Goal: Information Seeking & Learning: Learn about a topic

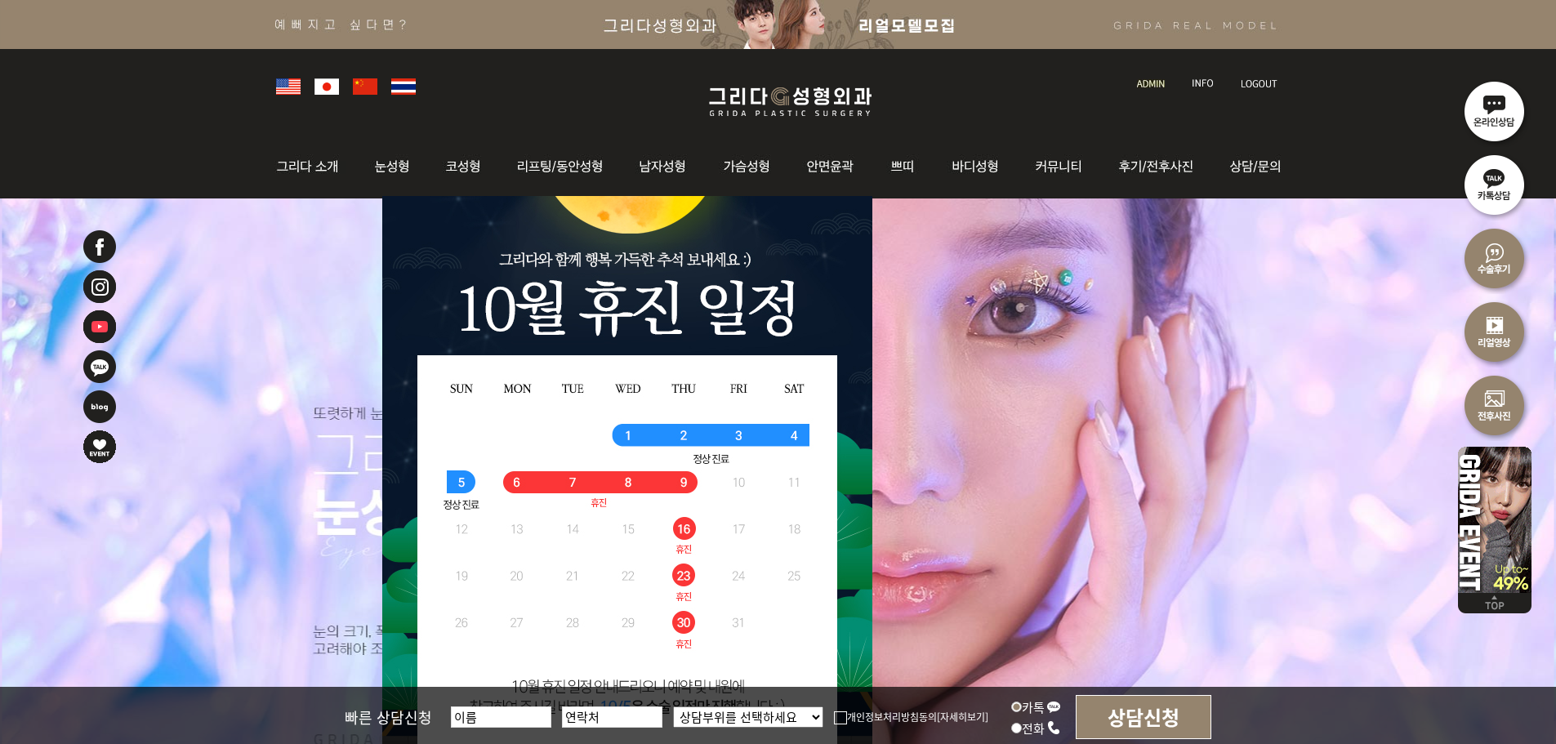
click at [1163, 83] on img at bounding box center [1151, 83] width 28 height 9
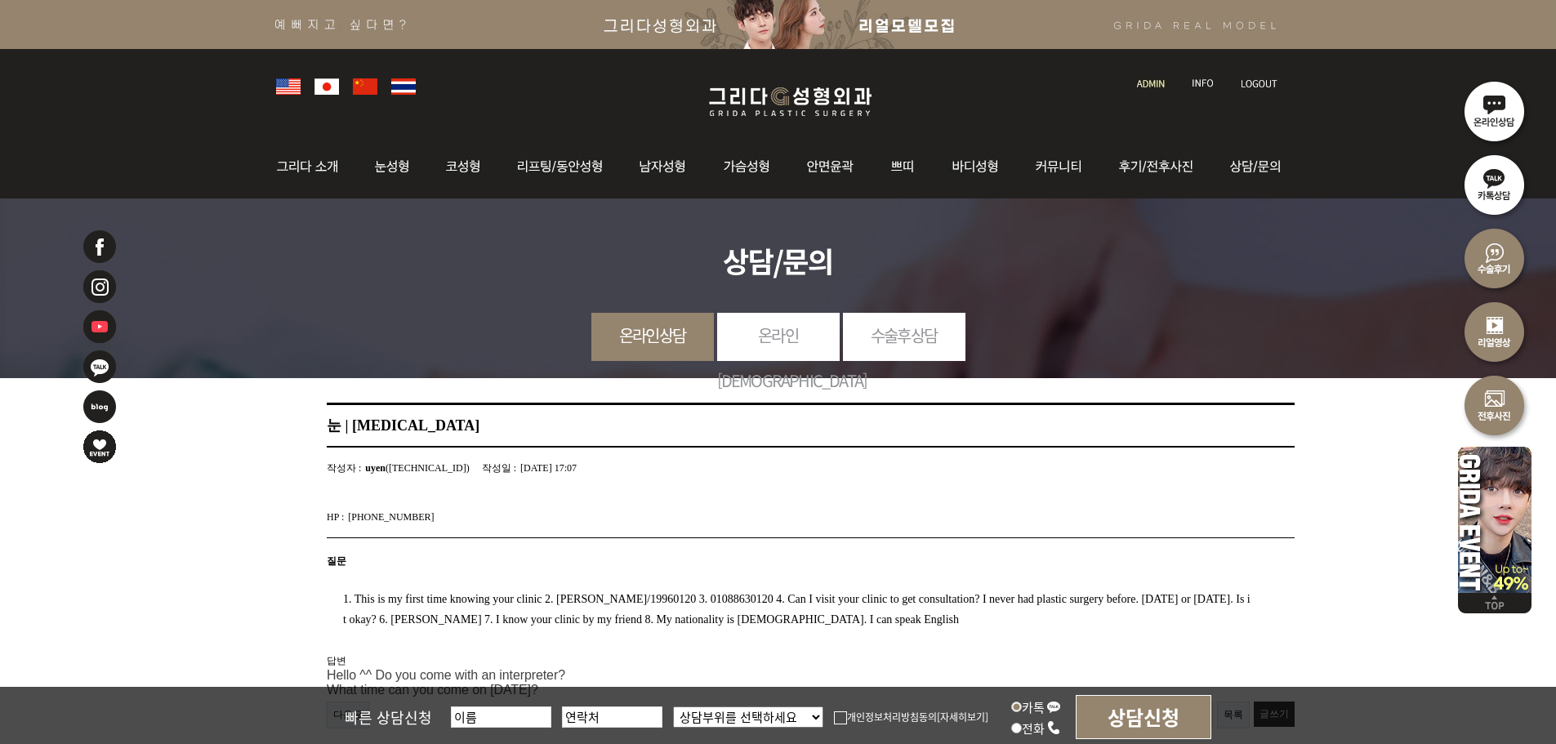
scroll to position [163, 0]
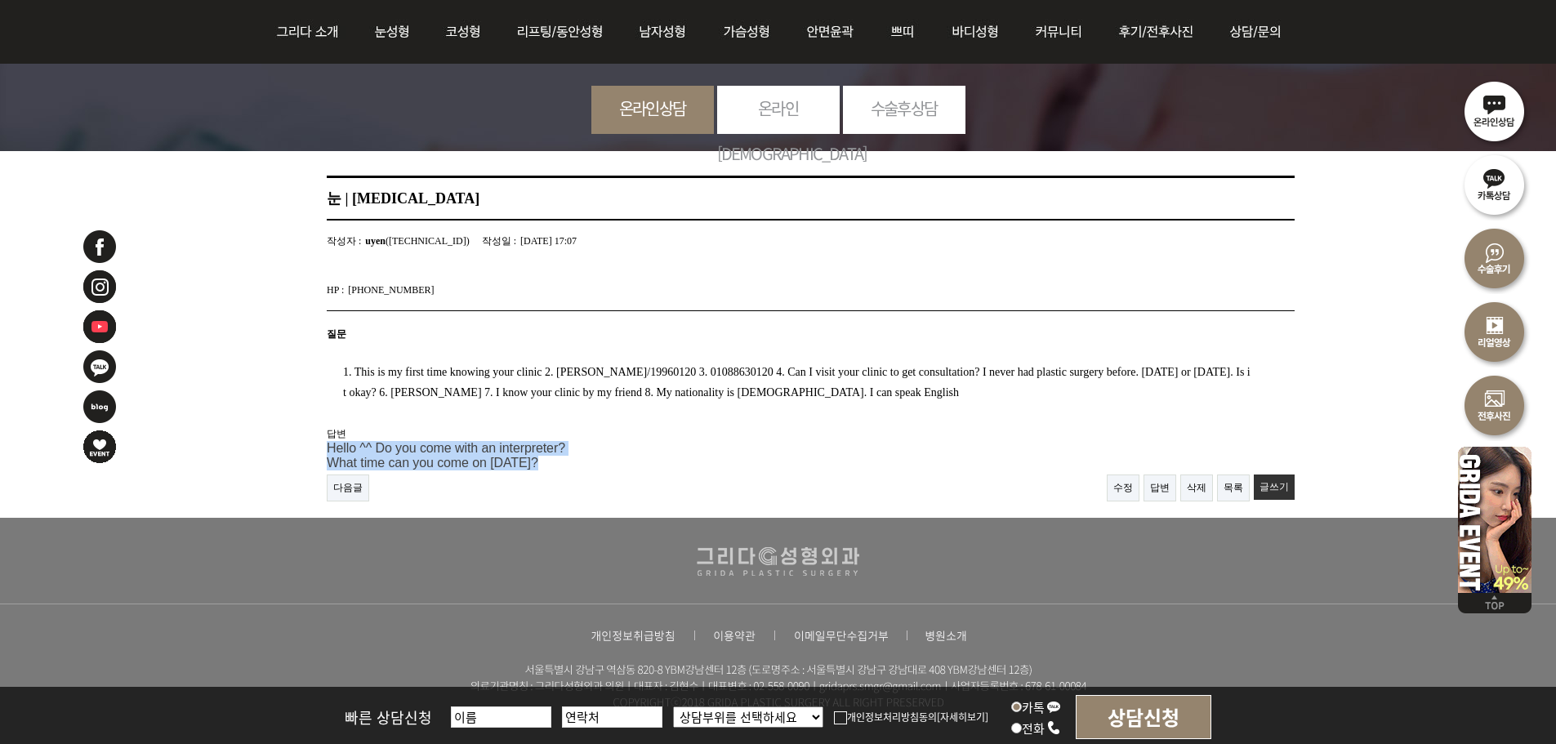
drag, startPoint x: 350, startPoint y: 432, endPoint x: 604, endPoint y: 475, distance: 256.8
click at [604, 475] on article "눈 | Eyelid surgery 페이지 정보 작성자 : uyen (183.78.216.11) 작성일 : 25-10-08 17:07 HP : …" at bounding box center [810, 339] width 1033 height 326
click at [604, 475] on div "다음글 수정 답변 삭제 목록 글쓰기" at bounding box center [811, 487] width 968 height 27
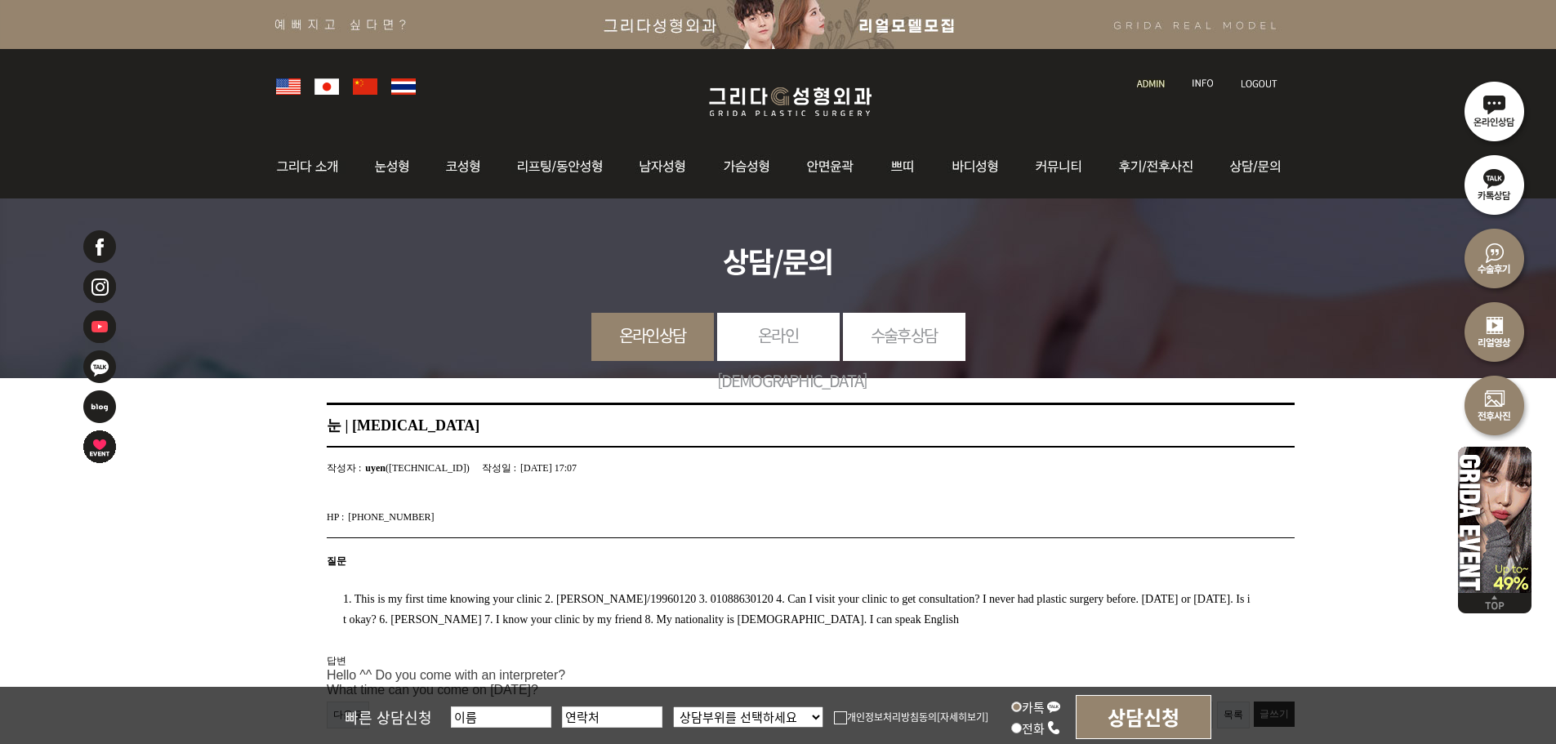
scroll to position [245, 0]
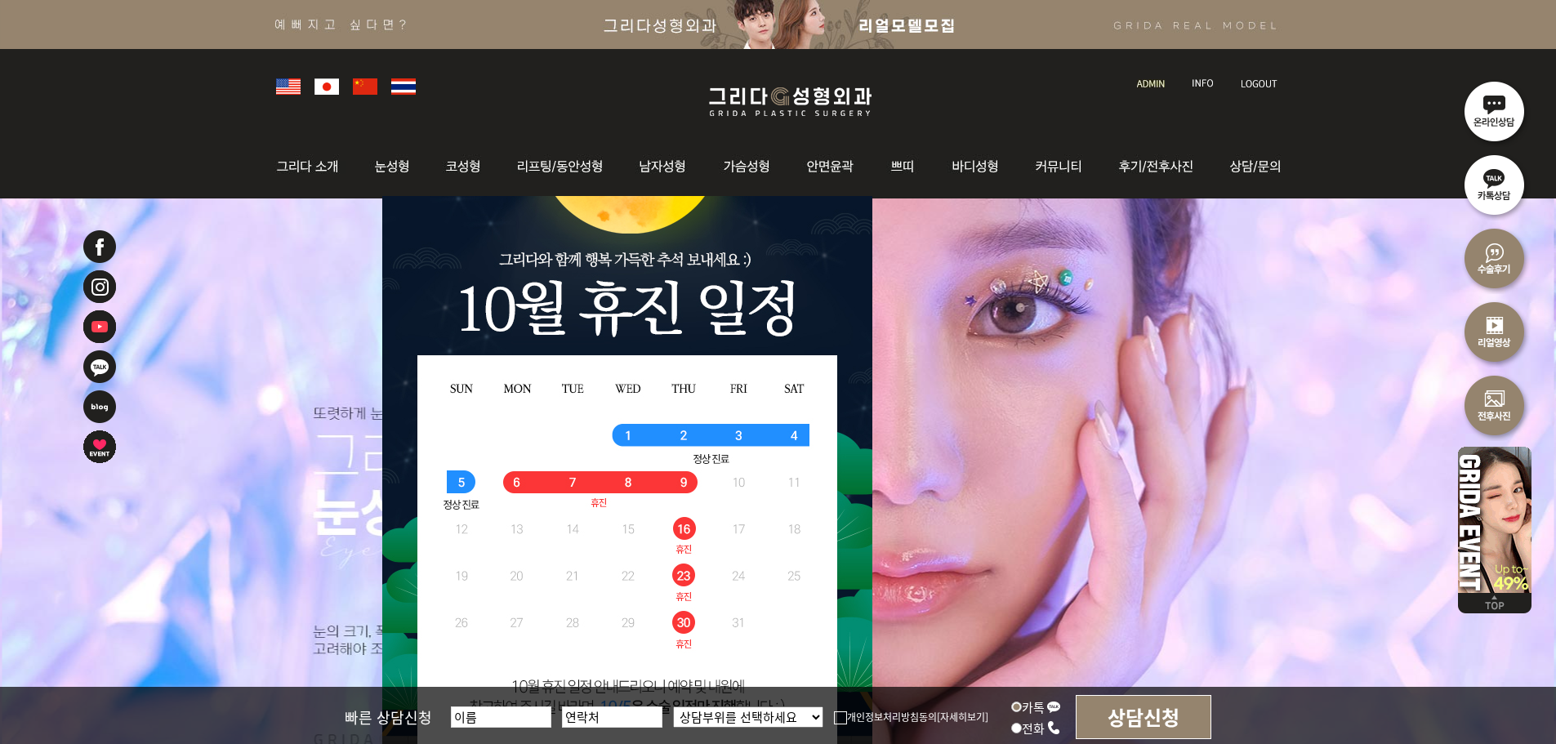
click at [280, 87] on img at bounding box center [288, 86] width 24 height 16
